Goal: Information Seeking & Learning: Learn about a topic

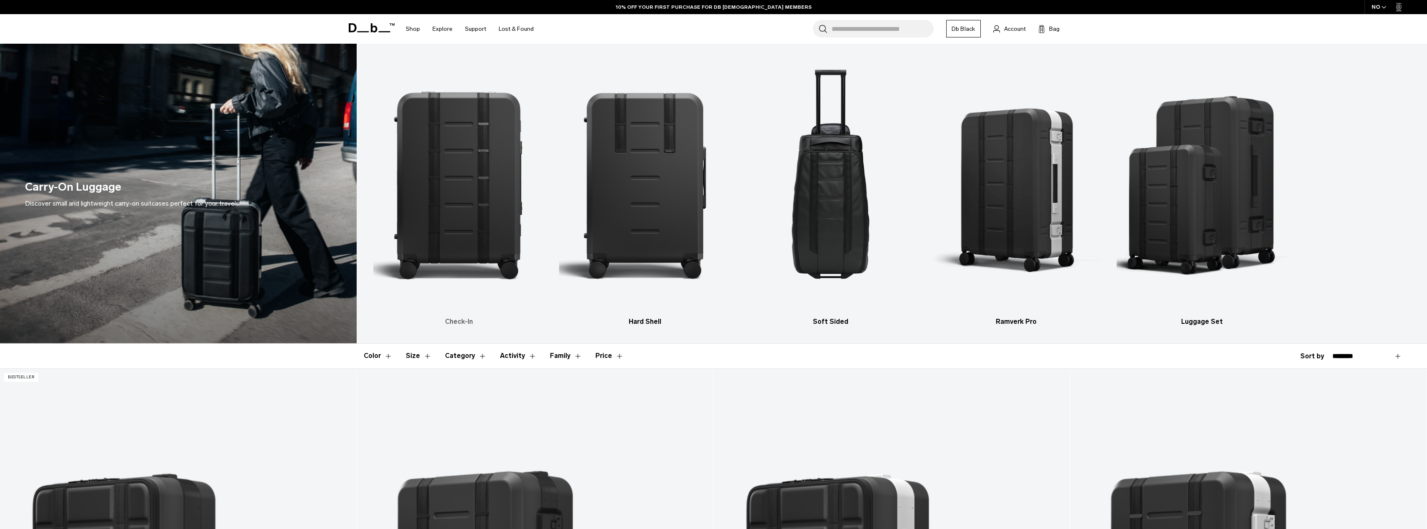
click at [478, 229] on img "1 / 5" at bounding box center [458, 184] width 171 height 257
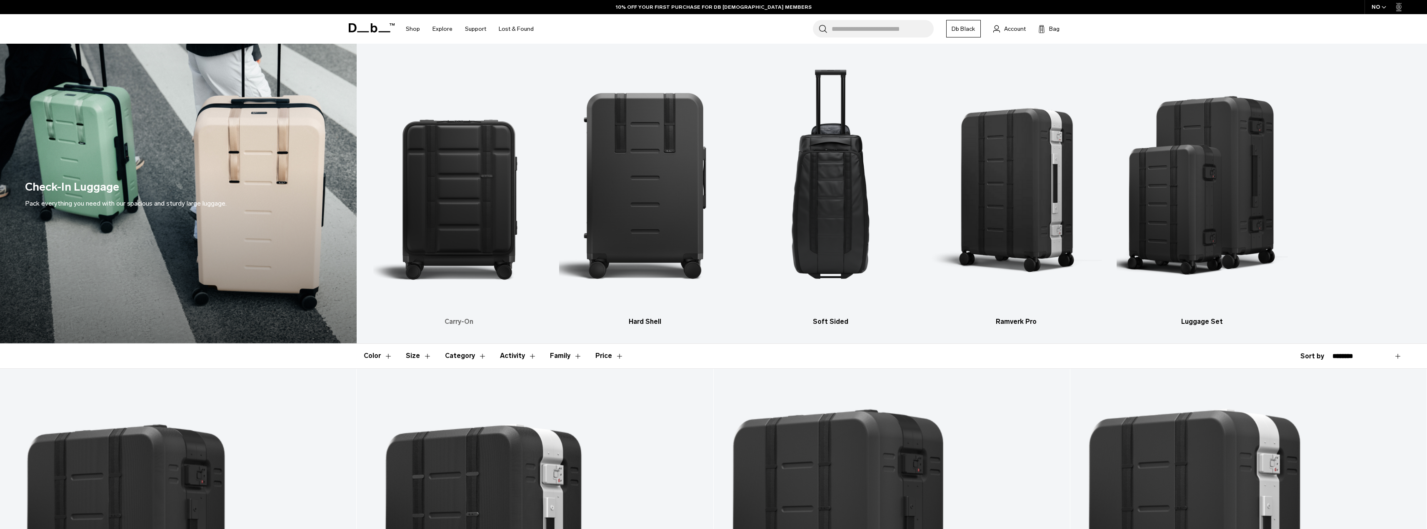
click at [459, 223] on img "1 / 5" at bounding box center [458, 184] width 171 height 257
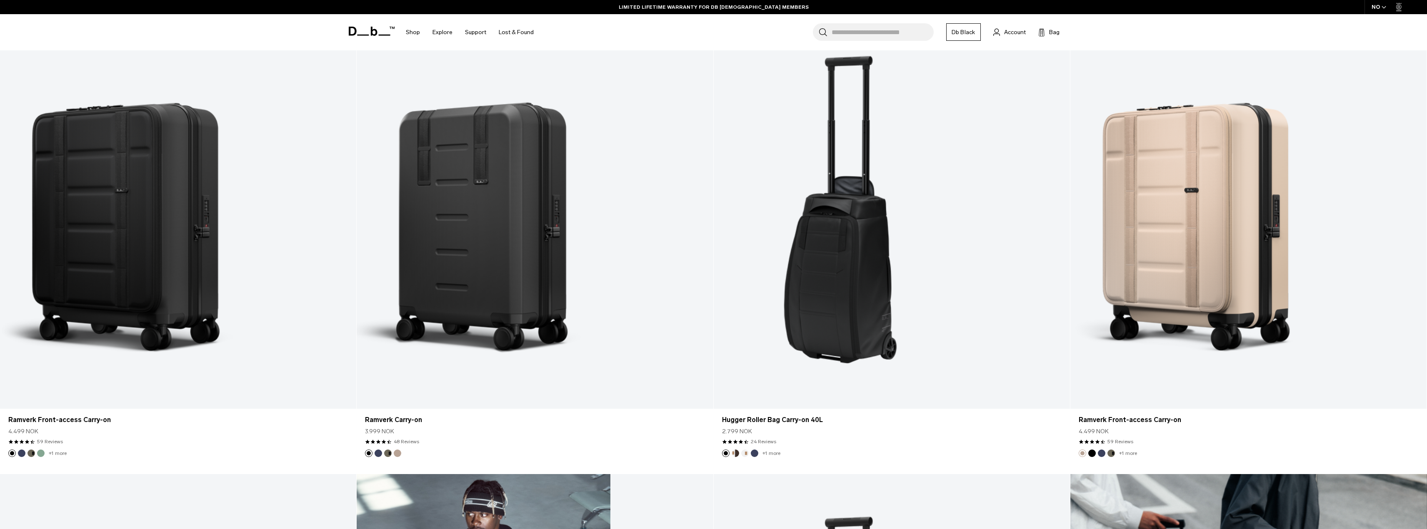
scroll to position [1000, 0]
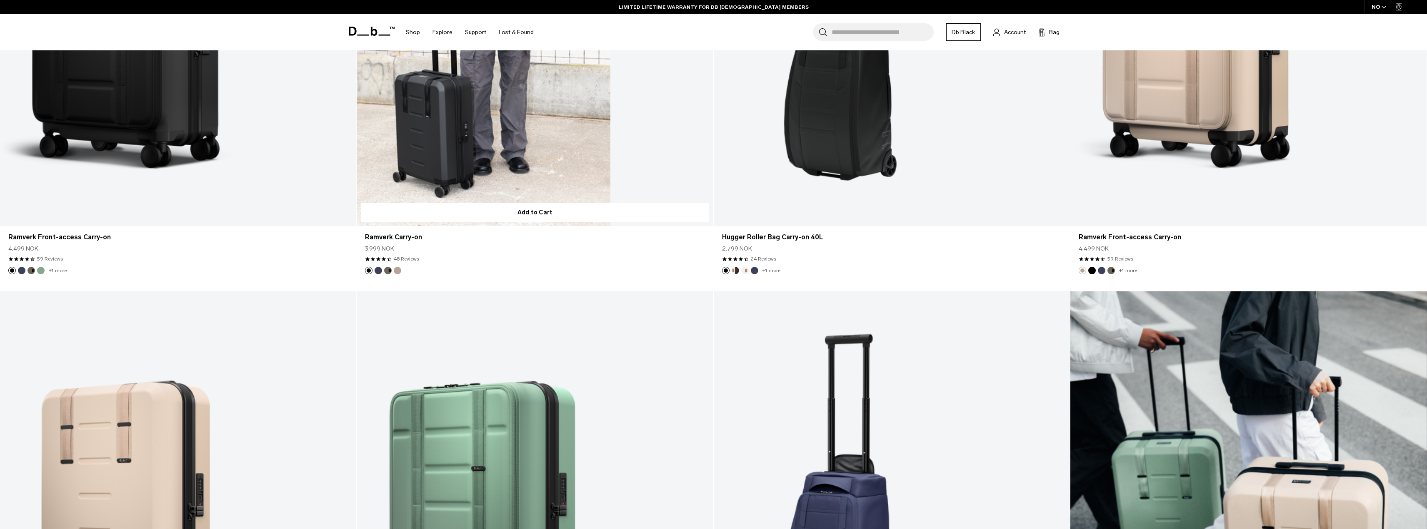
click at [378, 270] on button "Blue Hour" at bounding box center [377, 270] width 7 height 7
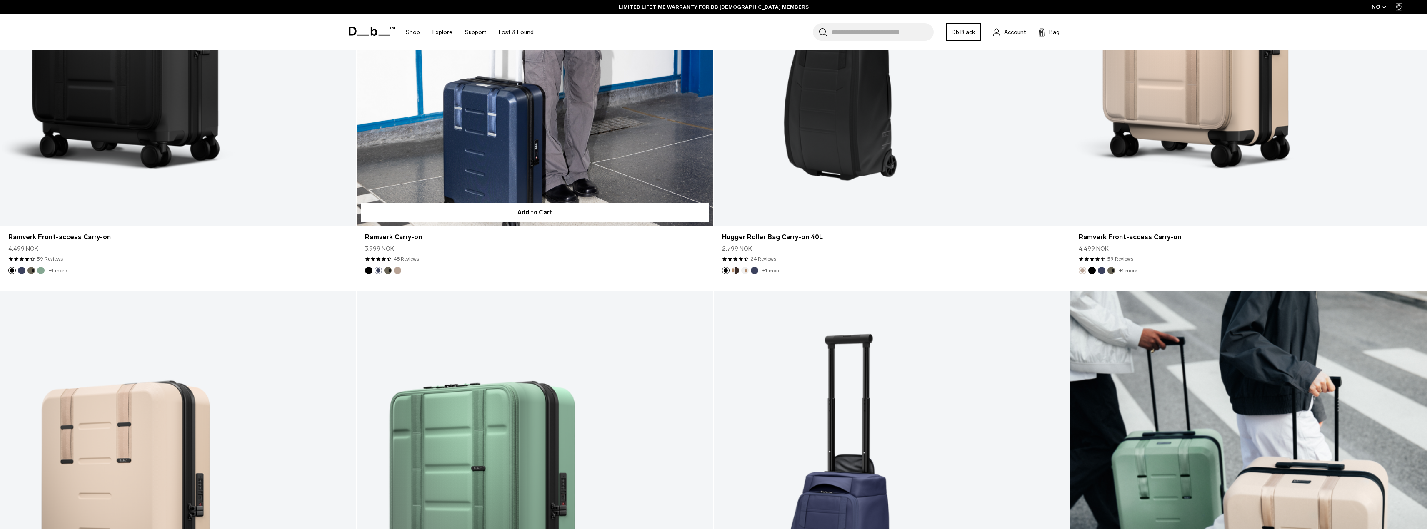
click at [390, 269] on button "Forest Green" at bounding box center [387, 270] width 7 height 7
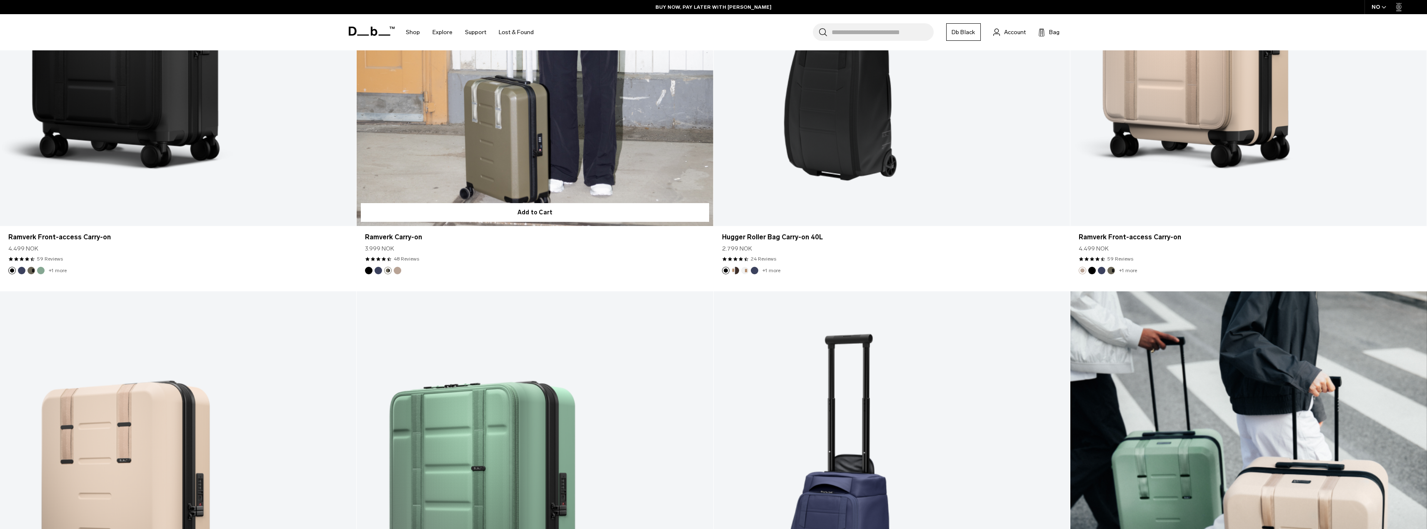
click at [397, 271] on button "Fogbow Beige" at bounding box center [397, 270] width 7 height 7
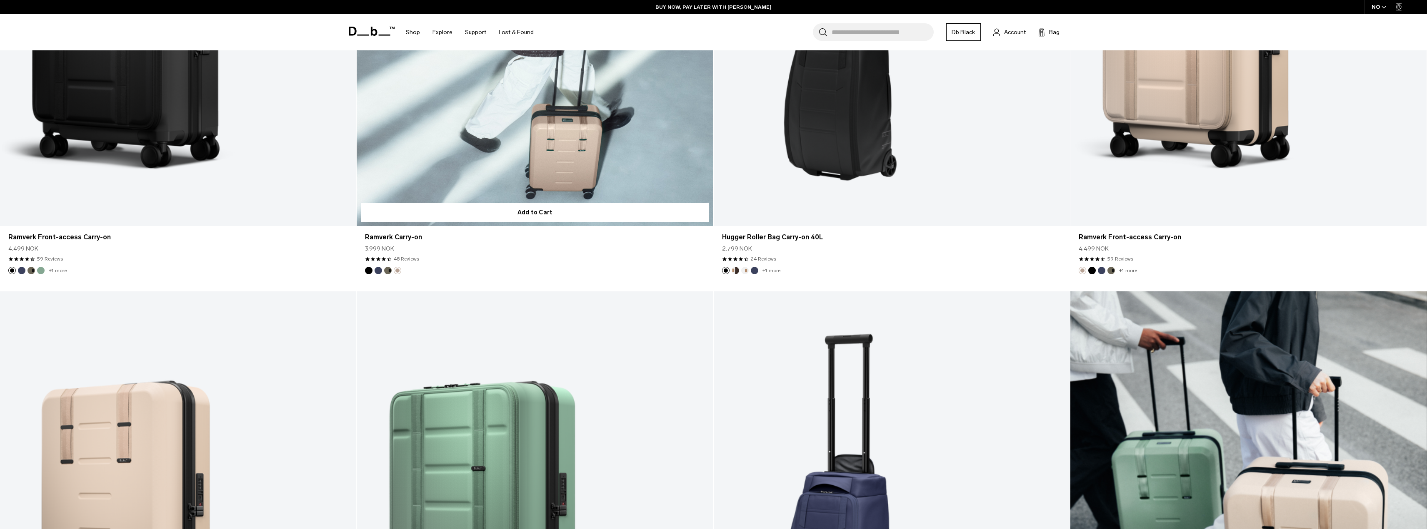
click at [368, 272] on button "Black Out" at bounding box center [368, 270] width 7 height 7
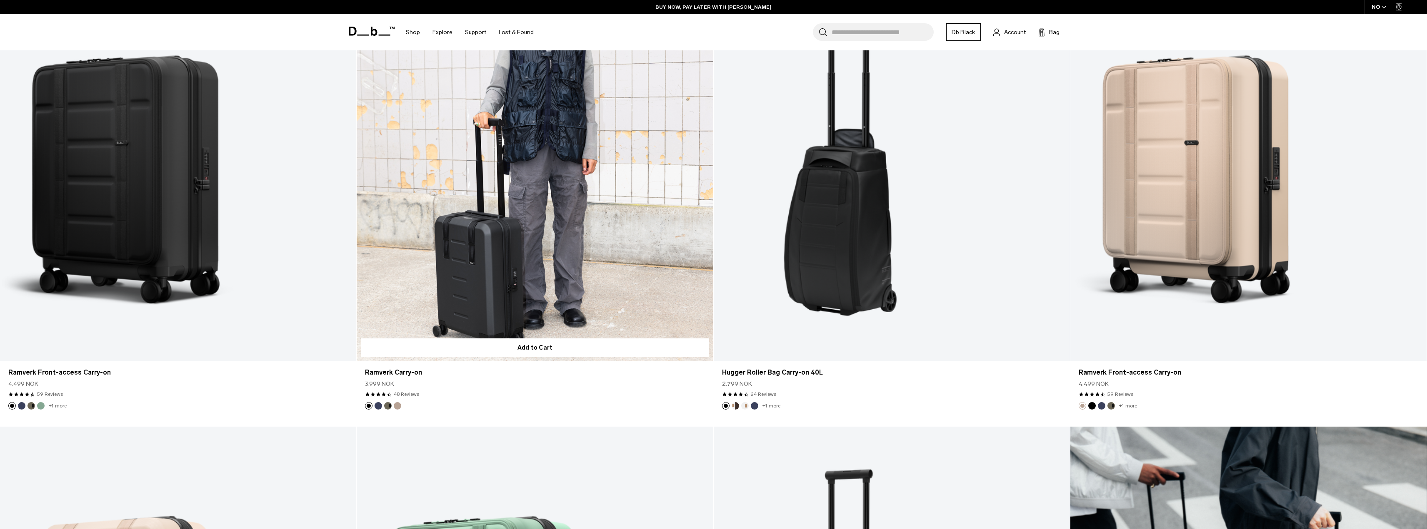
scroll to position [833, 0]
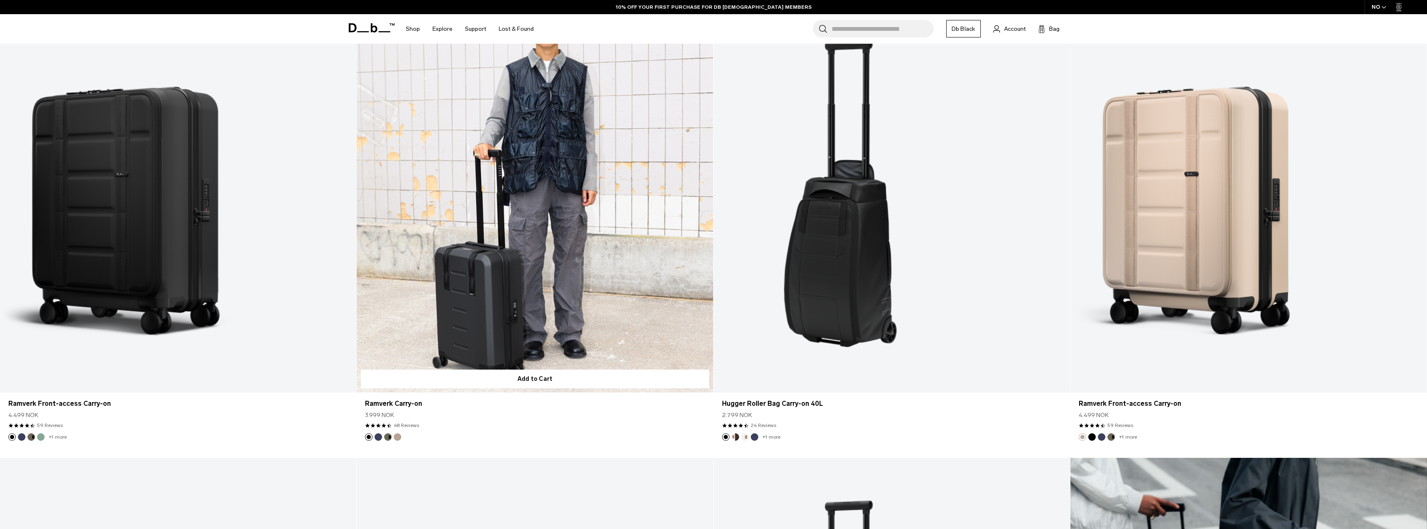
click at [493, 282] on link "Ramverk Carry-on Black Out" at bounding box center [535, 195] width 356 height 396
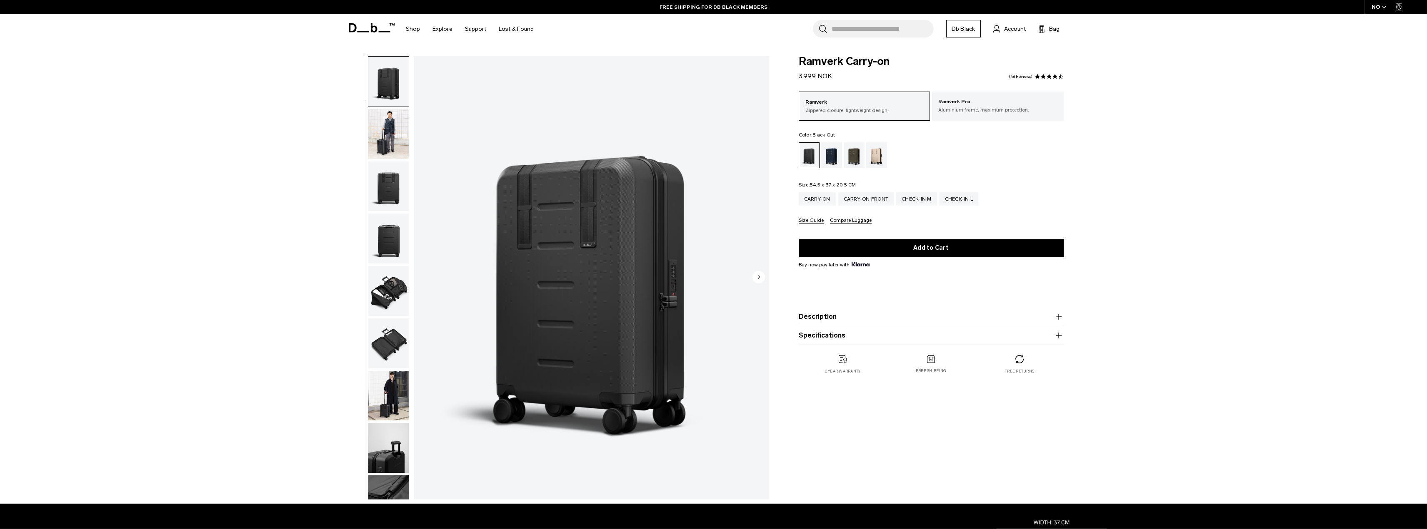
click at [1058, 317] on icon "button" at bounding box center [1058, 317] width 6 height 0
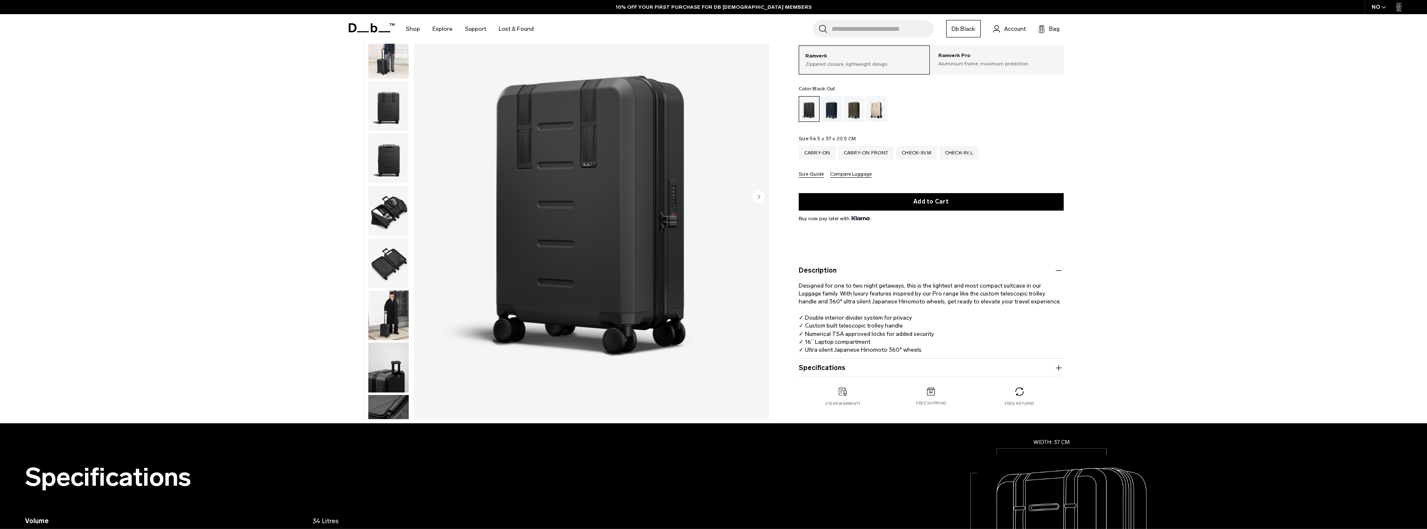
scroll to position [250, 0]
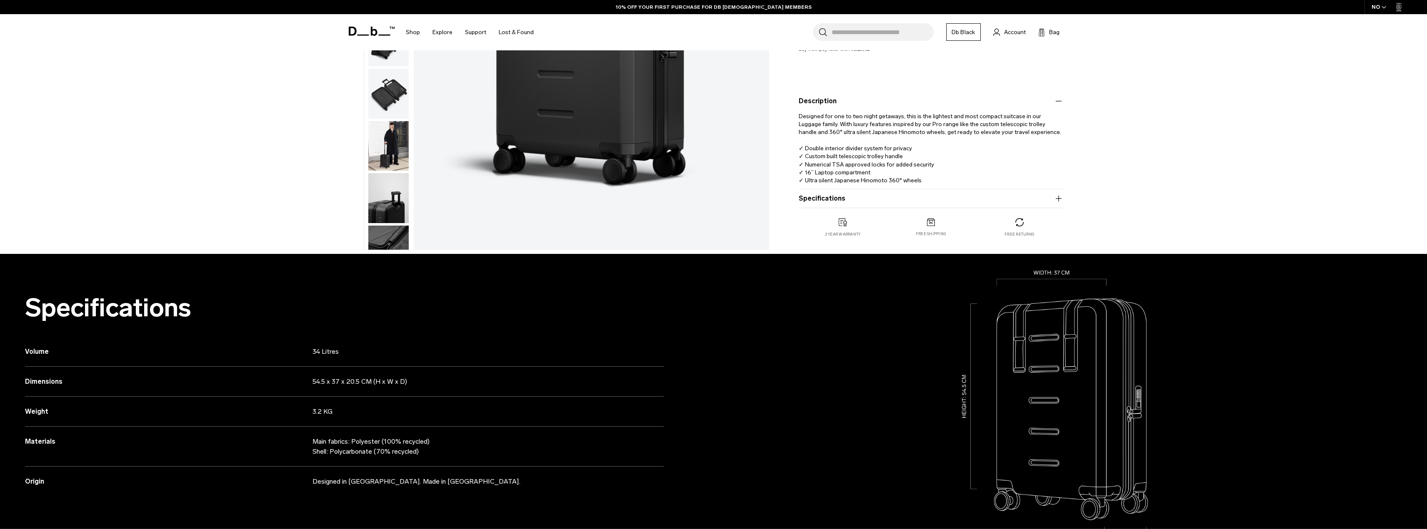
click at [1059, 199] on icon "button" at bounding box center [1058, 198] width 6 height 0
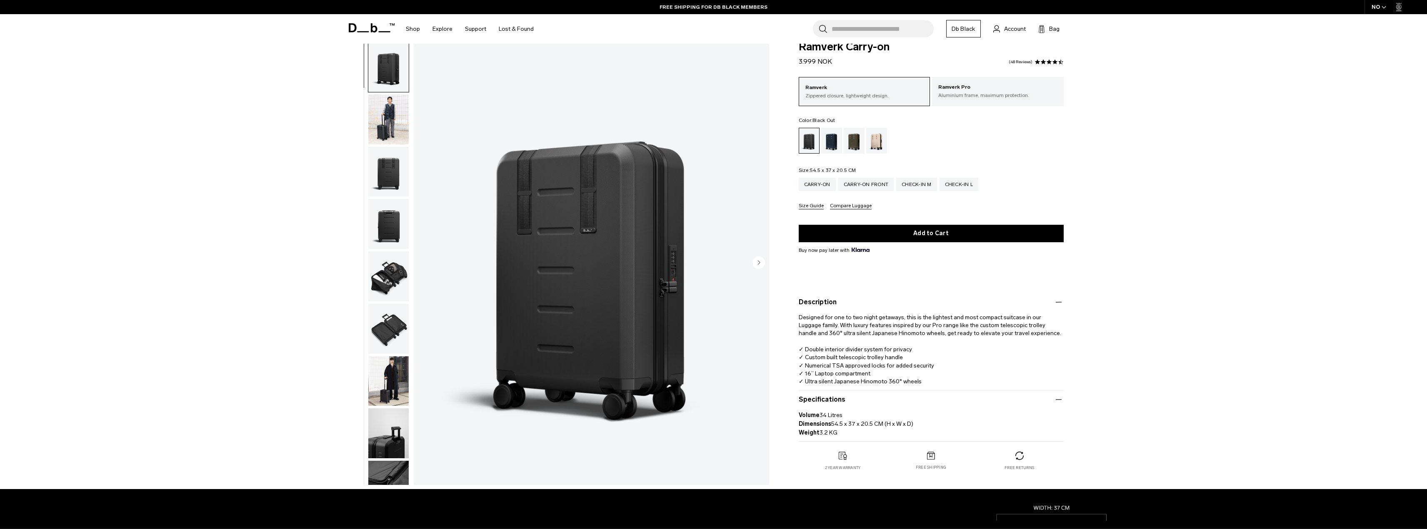
scroll to position [0, 0]
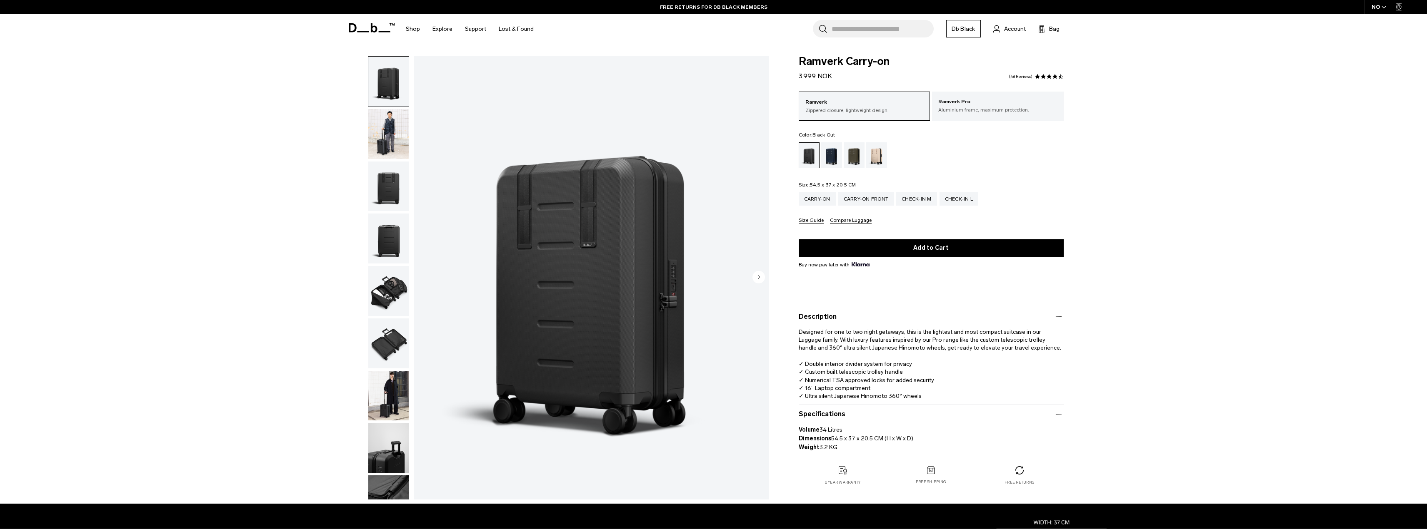
click at [1059, 416] on icon "button" at bounding box center [1058, 414] width 10 height 10
